Goal: Information Seeking & Learning: Check status

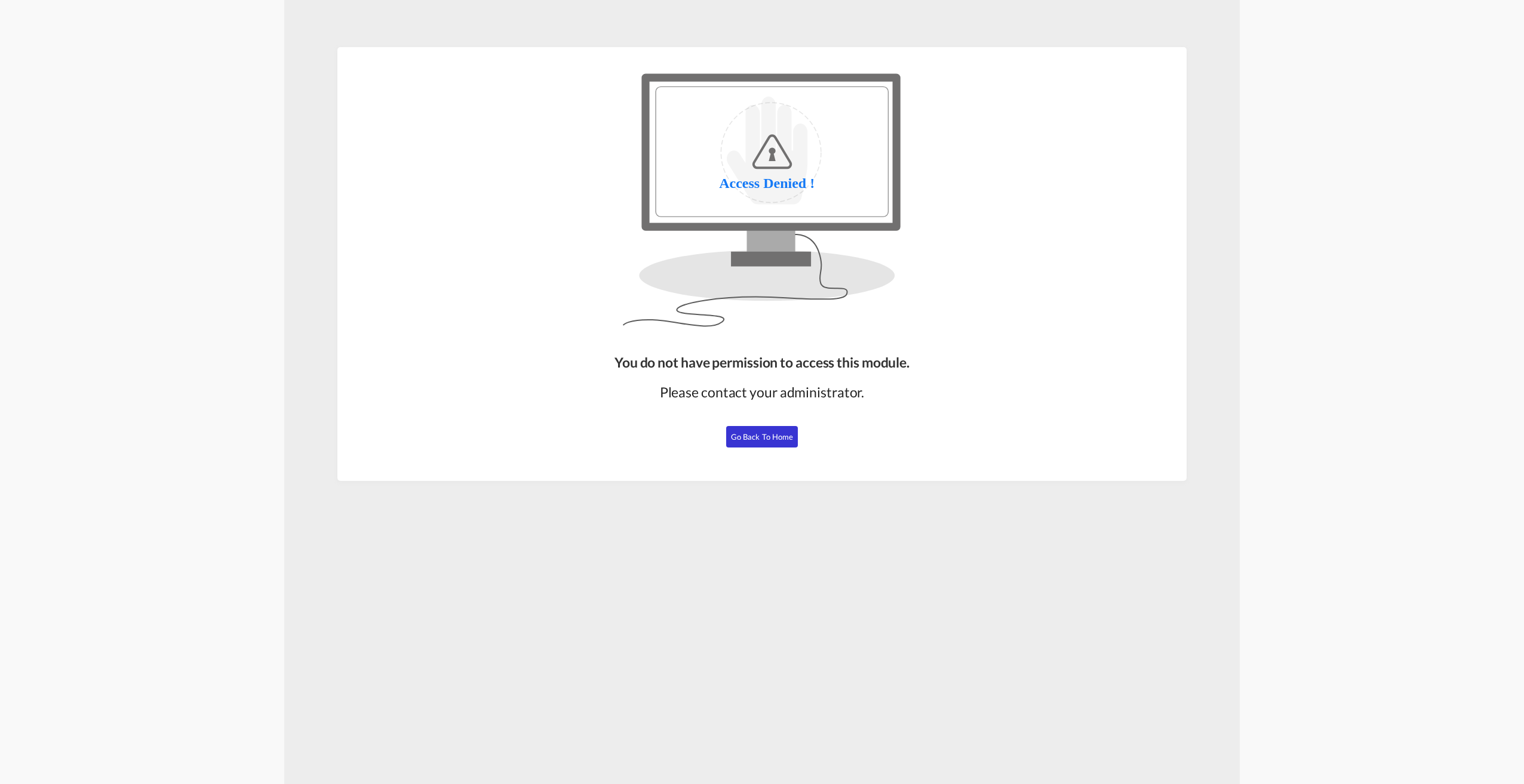
click at [757, 442] on button "Go Back to Home" at bounding box center [761, 437] width 71 height 22
